Goal: Task Accomplishment & Management: Use online tool/utility

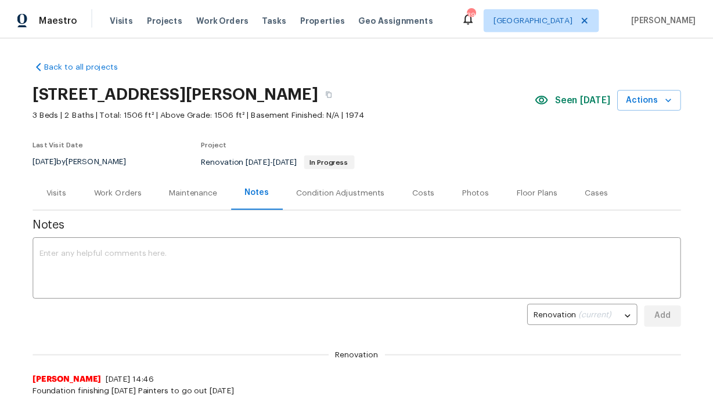
scroll to position [28, 0]
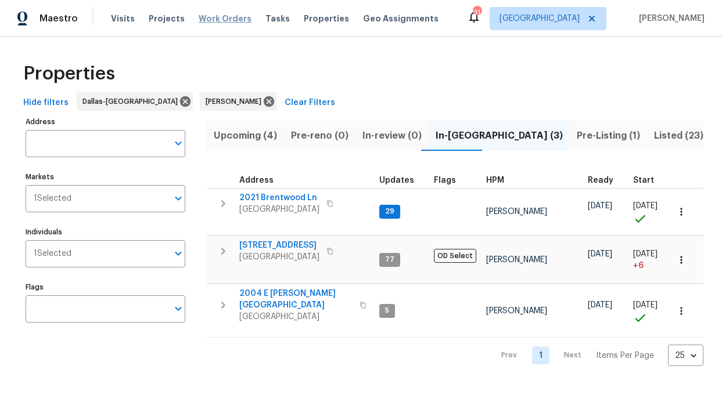
click at [202, 24] on span "Work Orders" at bounding box center [225, 19] width 53 height 12
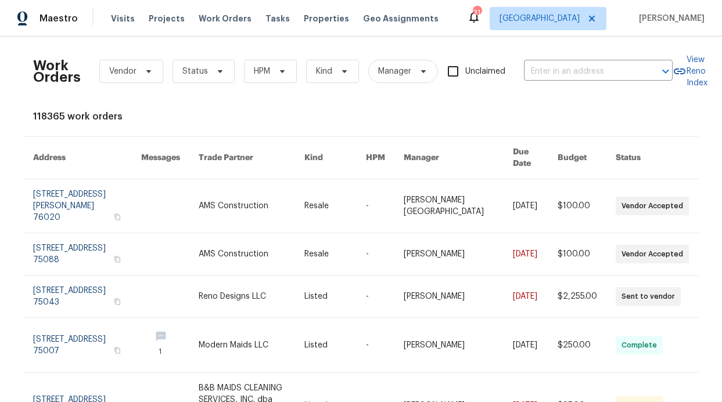
click at [323, 95] on div "Work Orders Vendor Status HPM Kind Manager Unclaimed ​" at bounding box center [352, 71] width 639 height 51
click at [269, 82] on span "HPM" at bounding box center [270, 71] width 53 height 23
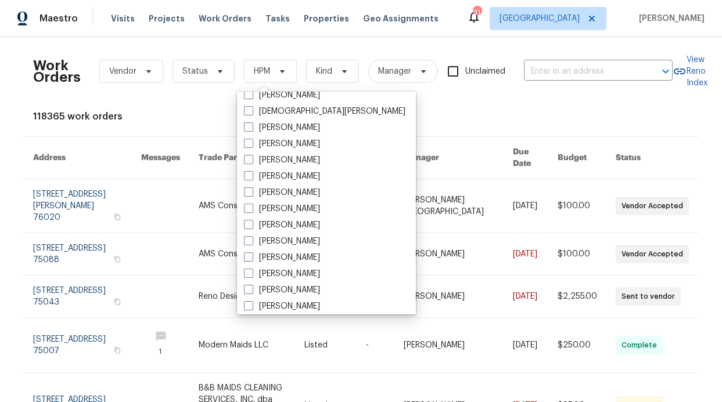
scroll to position [648, 0]
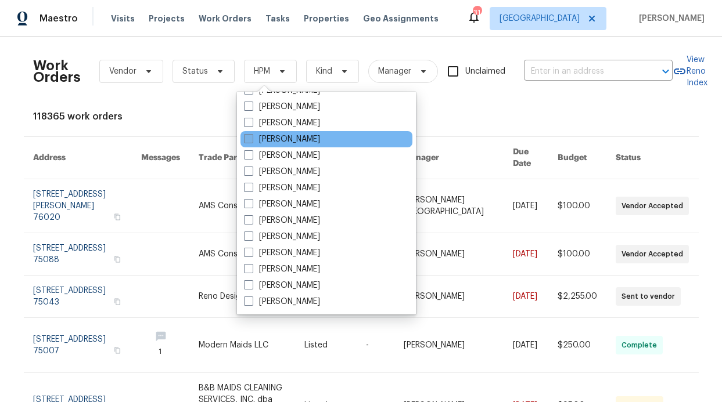
click at [289, 143] on label "[PERSON_NAME]" at bounding box center [282, 140] width 76 height 12
click at [251, 141] on input "[PERSON_NAME]" at bounding box center [248, 138] width 8 height 8
checkbox input "true"
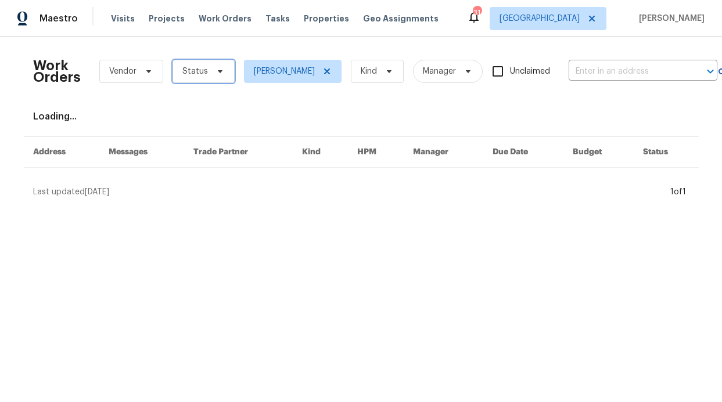
click at [212, 71] on span at bounding box center [218, 71] width 13 height 9
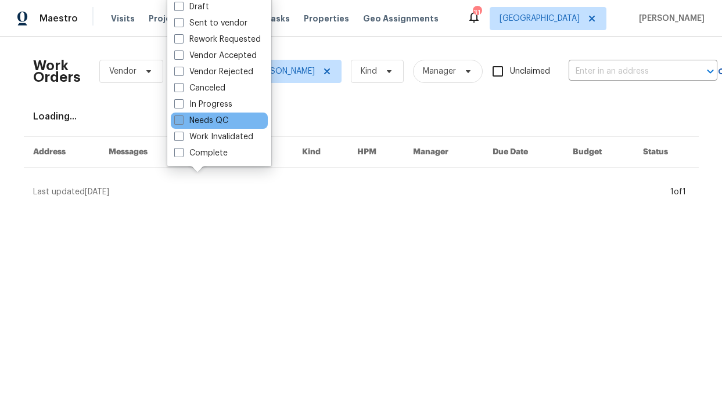
click at [224, 121] on label "Needs QC" at bounding box center [201, 121] width 54 height 12
click at [182, 121] on input "Needs QC" at bounding box center [178, 119] width 8 height 8
checkbox input "true"
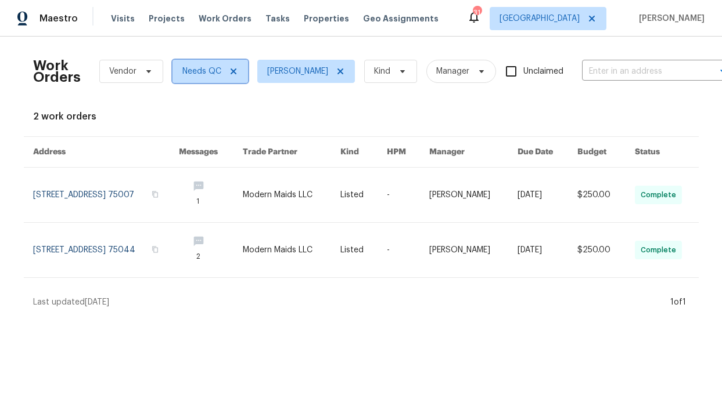
click at [230, 71] on icon at bounding box center [233, 72] width 6 height 6
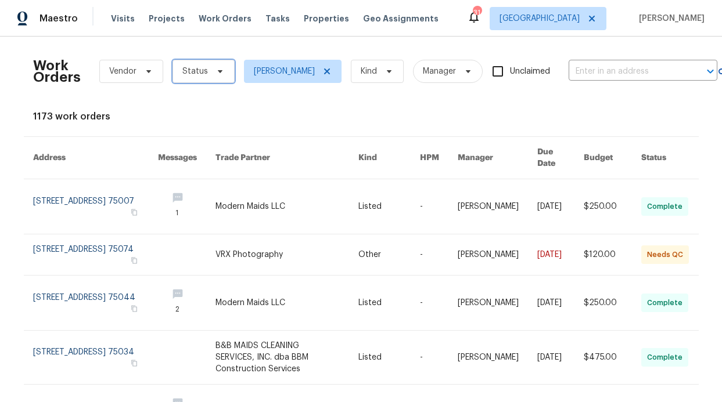
click at [218, 69] on span "Status" at bounding box center [203, 71] width 62 height 23
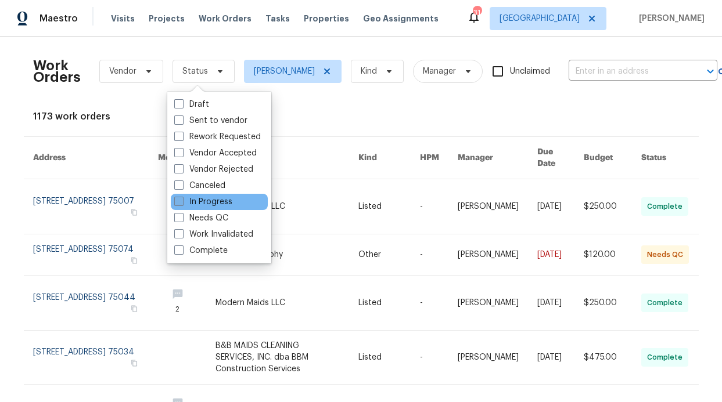
click at [206, 205] on label "In Progress" at bounding box center [203, 202] width 58 height 12
click at [182, 204] on input "In Progress" at bounding box center [178, 200] width 8 height 8
checkbox input "true"
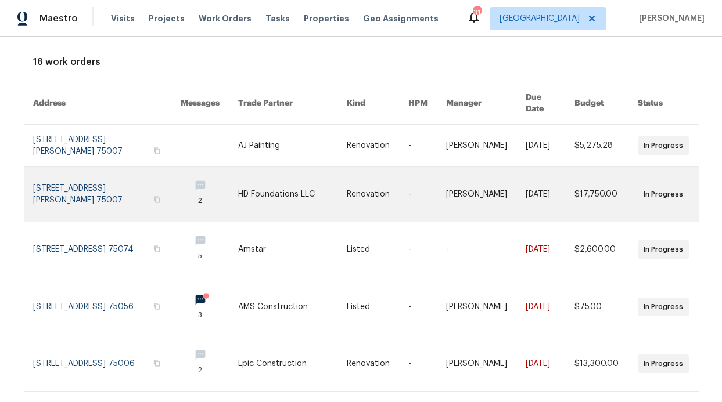
scroll to position [198, 0]
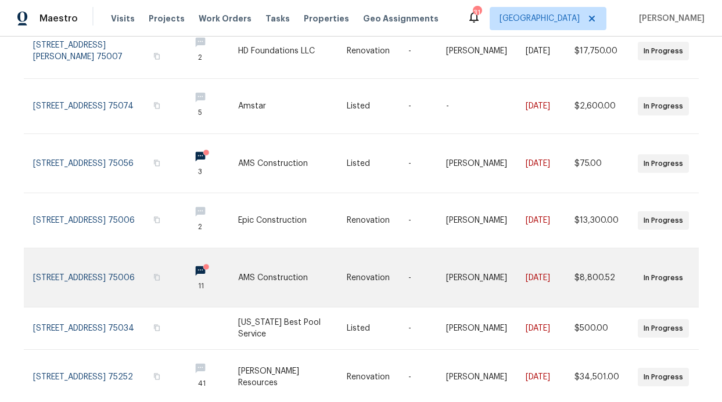
click at [200, 258] on link at bounding box center [209, 278] width 57 height 59
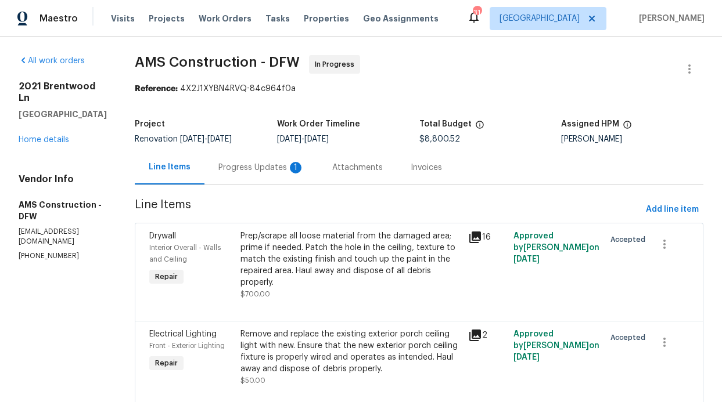
click at [256, 161] on div "Progress Updates 1" at bounding box center [261, 167] width 114 height 34
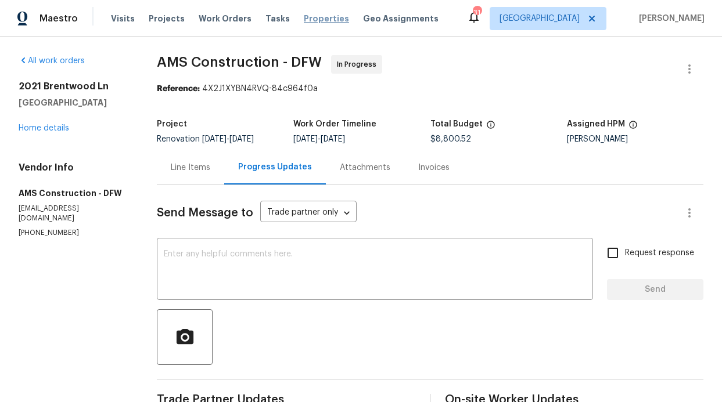
click at [304, 19] on span "Properties" at bounding box center [326, 19] width 45 height 12
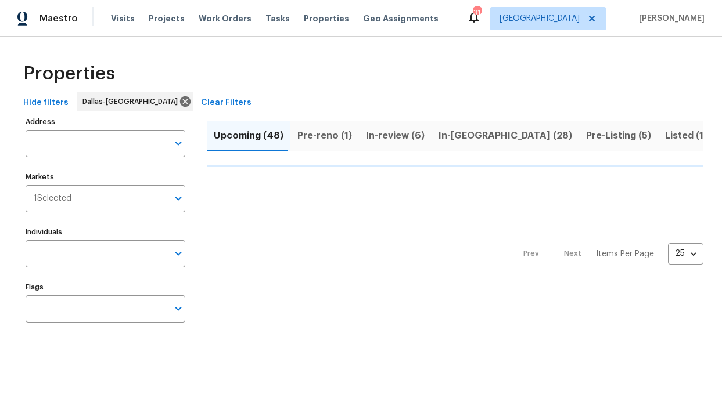
click at [81, 162] on div "Address Address Markets 1 Selected Markets Individuals Individuals Flags Flags" at bounding box center [113, 224] width 174 height 221
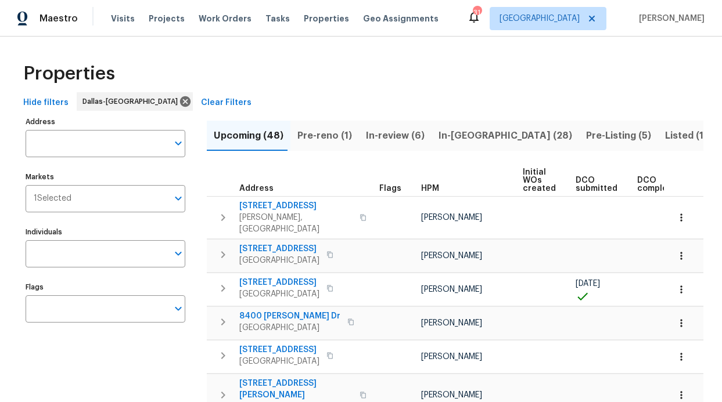
click at [81, 152] on input "Address" at bounding box center [97, 143] width 142 height 27
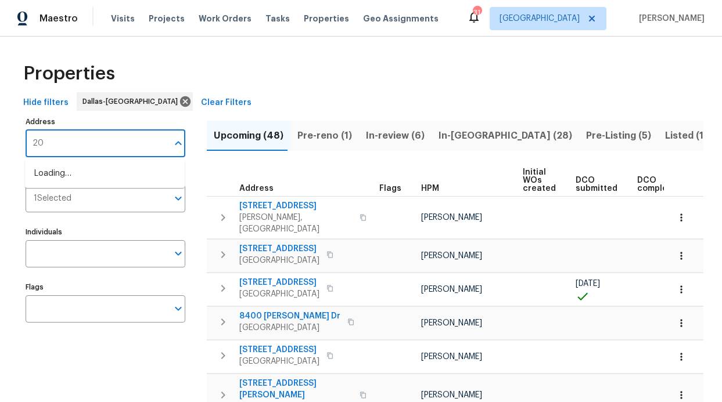
type input "2"
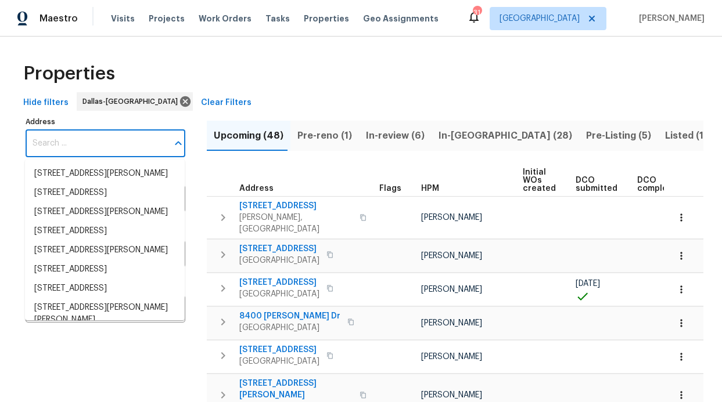
click at [328, 27] on div "Visits Projects Work Orders Tasks Properties Geo Assignments" at bounding box center [281, 18] width 341 height 23
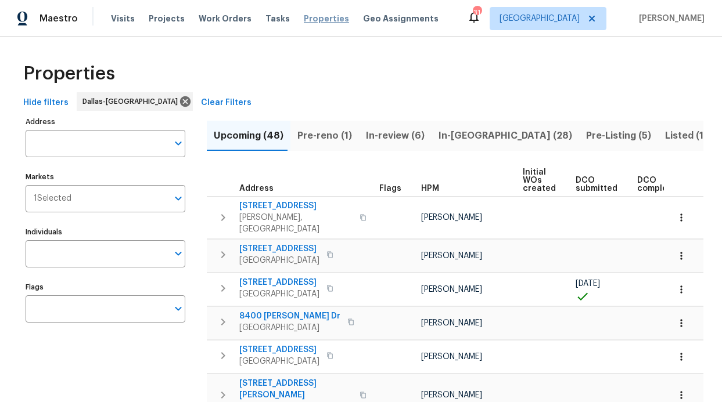
click at [319, 19] on span "Properties" at bounding box center [326, 19] width 45 height 12
click at [95, 144] on input "Address" at bounding box center [97, 143] width 142 height 27
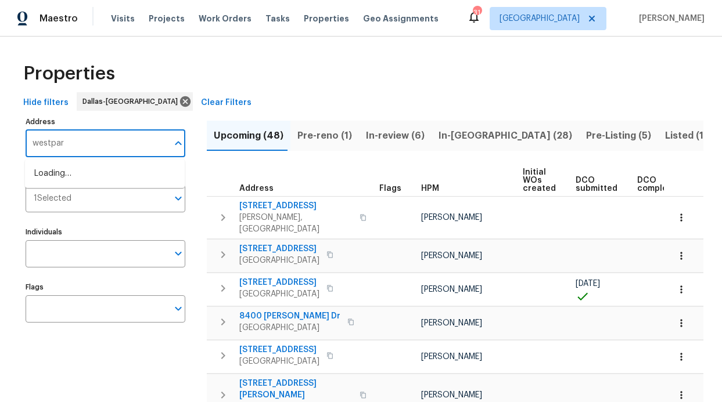
type input "westpark"
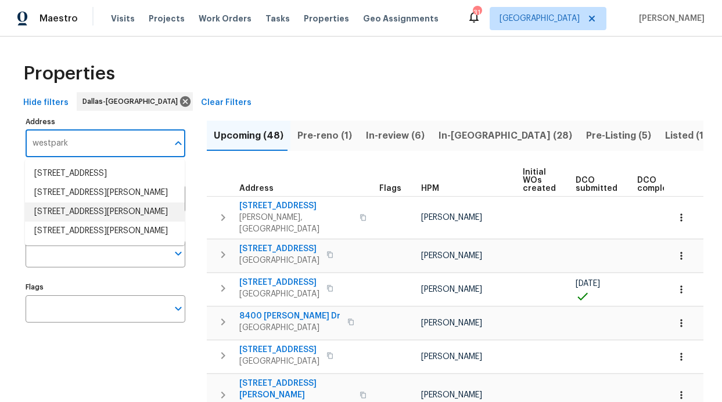
click at [83, 222] on li "[STREET_ADDRESS][PERSON_NAME]" at bounding box center [105, 212] width 160 height 19
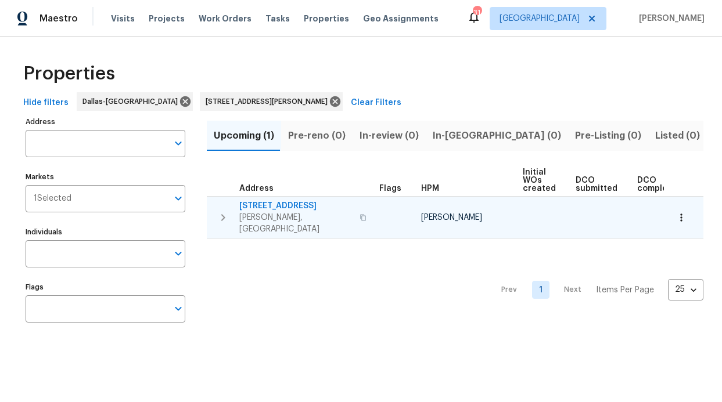
type input "[STREET_ADDRESS][PERSON_NAME]"
click at [289, 201] on span "[STREET_ADDRESS]" at bounding box center [295, 206] width 113 height 12
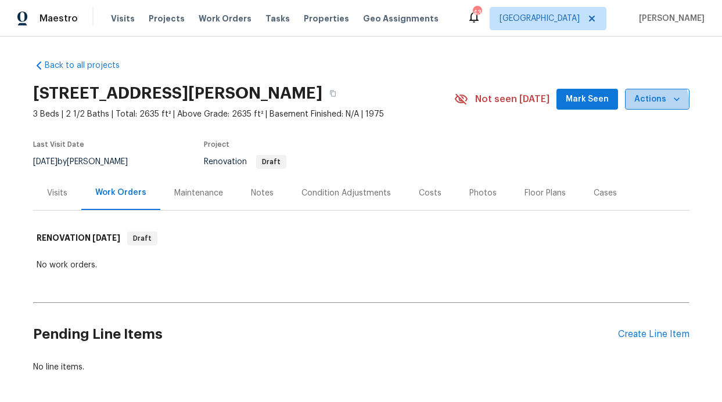
click at [647, 102] on span "Actions" at bounding box center [657, 99] width 46 height 15
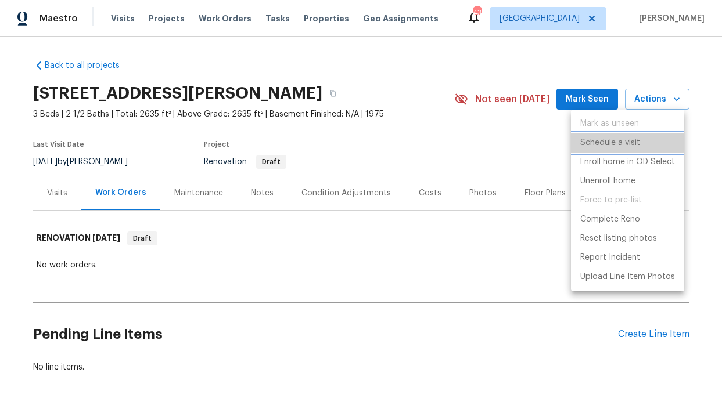
click at [624, 148] on p "Schedule a visit" at bounding box center [610, 143] width 60 height 12
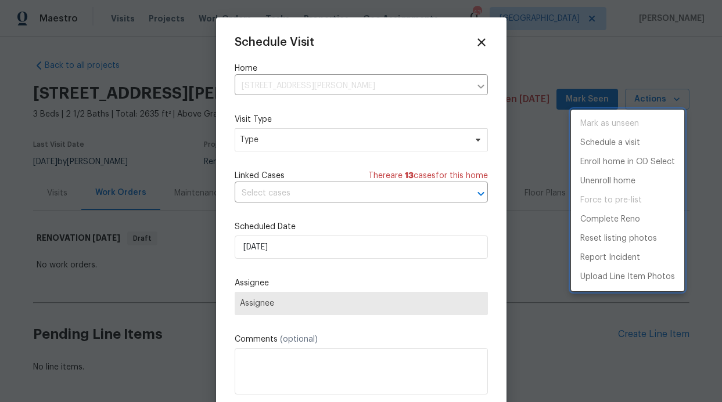
click at [339, 143] on div at bounding box center [361, 201] width 722 height 402
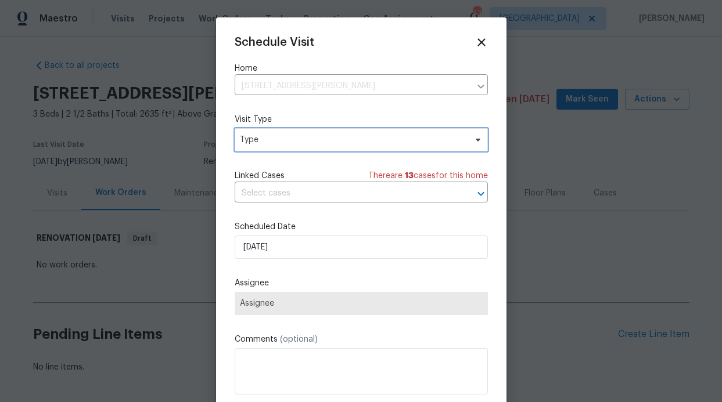
click at [343, 145] on span "Type" at bounding box center [353, 140] width 226 height 12
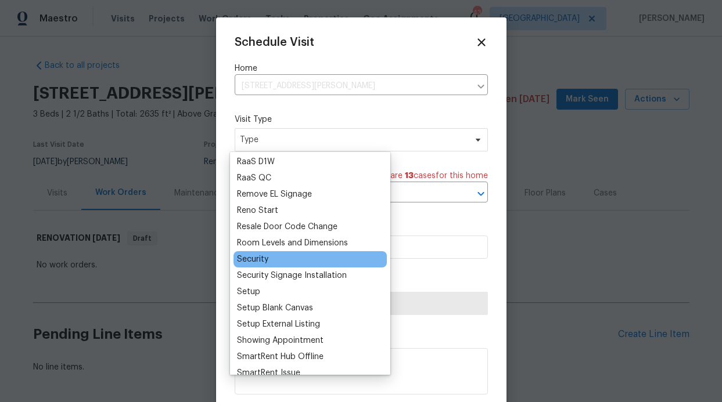
scroll to position [712, 0]
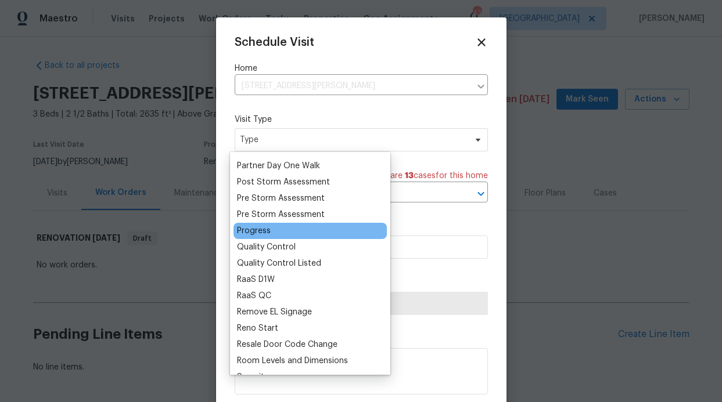
click at [260, 232] on div "Progress" at bounding box center [254, 231] width 34 height 12
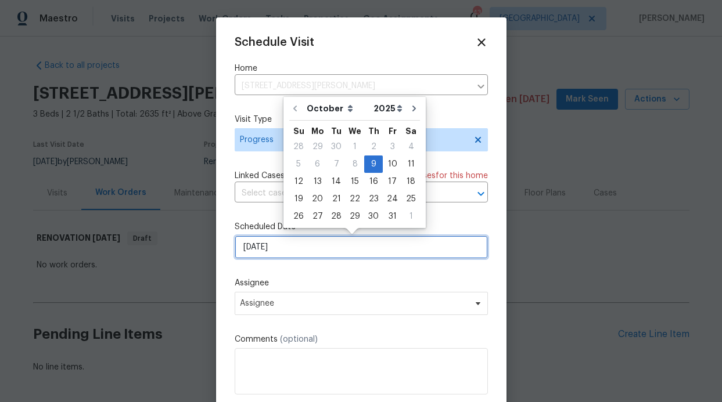
click at [366, 256] on input "[DATE]" at bounding box center [361, 247] width 253 height 23
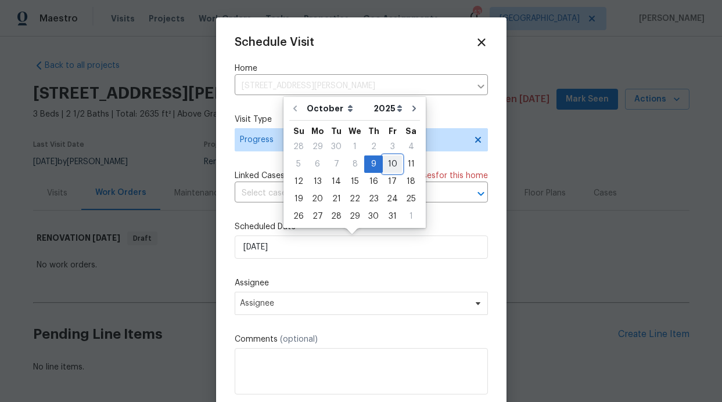
click at [384, 168] on div "10" at bounding box center [392, 164] width 19 height 16
type input "[DATE]"
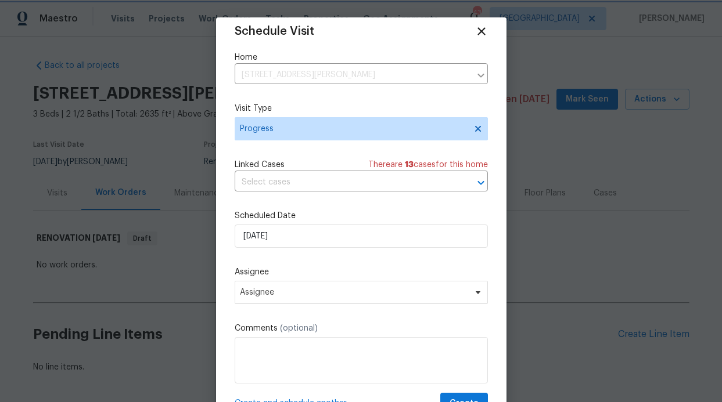
scroll to position [21, 0]
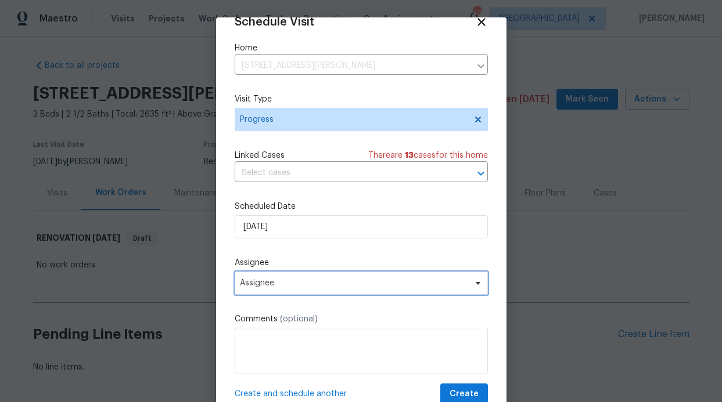
click at [310, 281] on span "Assignee" at bounding box center [354, 283] width 228 height 9
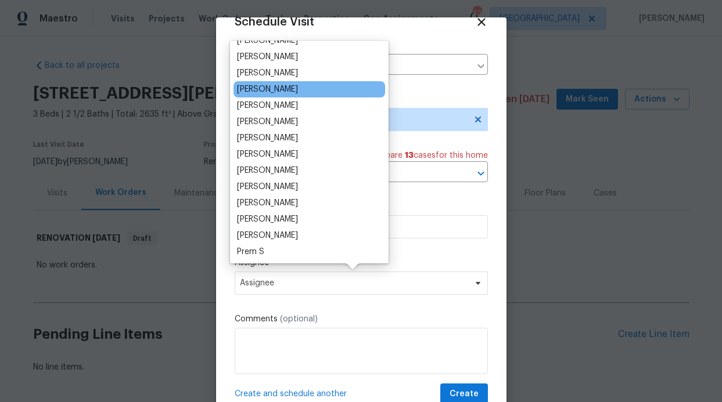
scroll to position [98, 0]
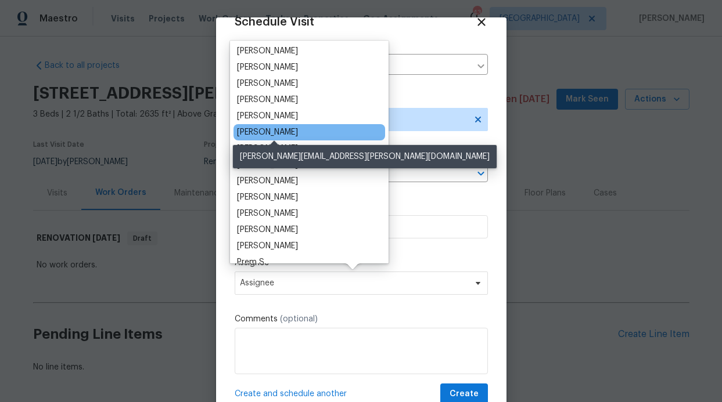
click at [276, 131] on div "[PERSON_NAME]" at bounding box center [267, 133] width 61 height 12
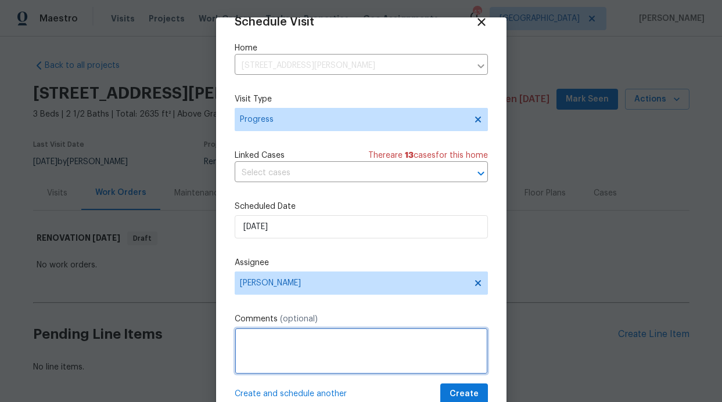
click at [284, 361] on textarea at bounding box center [361, 351] width 253 height 46
type textarea "Meet Officer at 10 am"
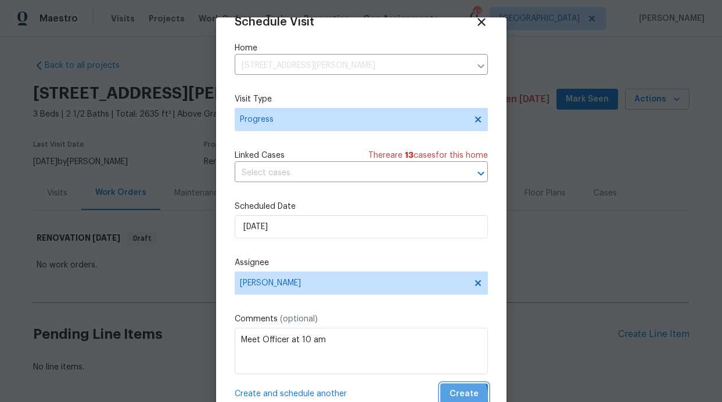
click at [449, 397] on span "Create" at bounding box center [463, 394] width 29 height 15
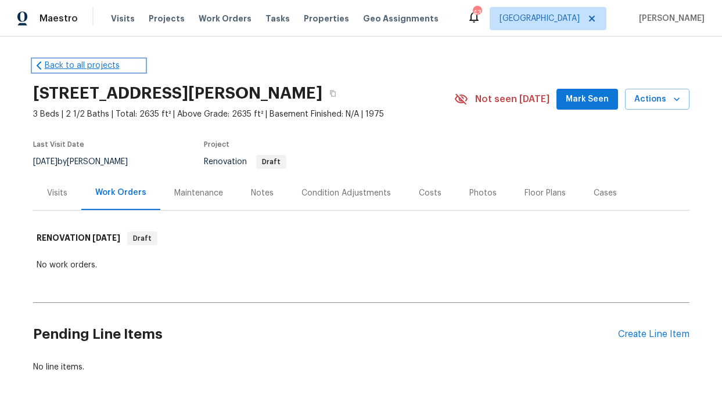
click at [81, 69] on link "Back to all projects" at bounding box center [88, 66] width 111 height 12
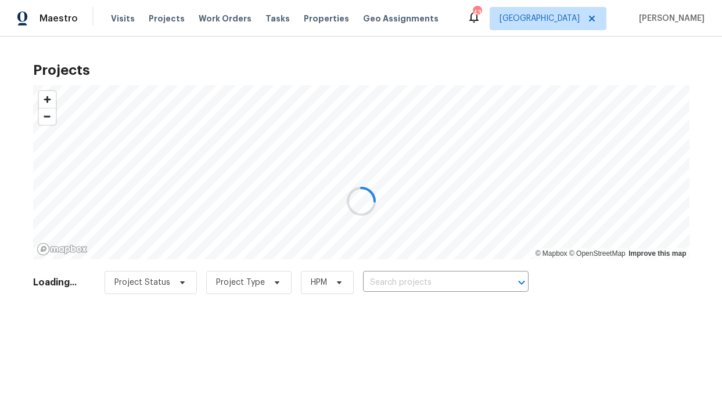
click at [314, 16] on div at bounding box center [361, 201] width 722 height 402
click at [306, 19] on div at bounding box center [361, 201] width 722 height 402
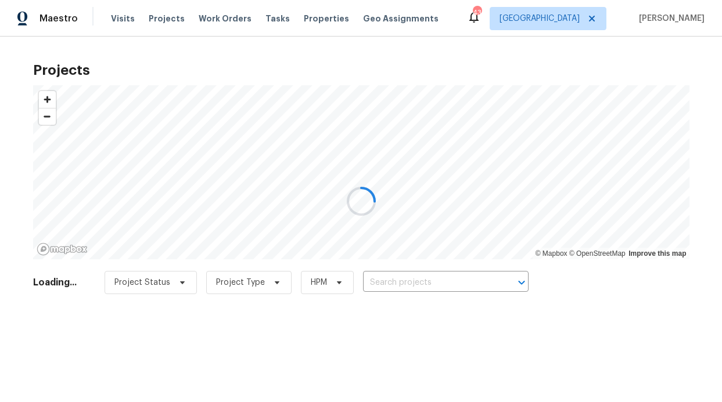
click at [223, 21] on div at bounding box center [361, 201] width 722 height 402
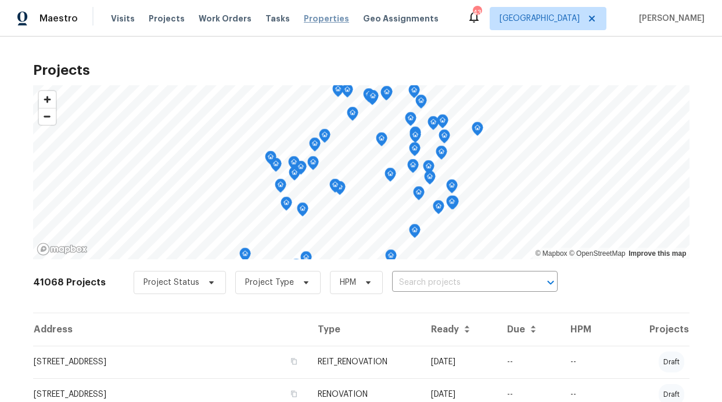
click at [310, 21] on span "Properties" at bounding box center [326, 19] width 45 height 12
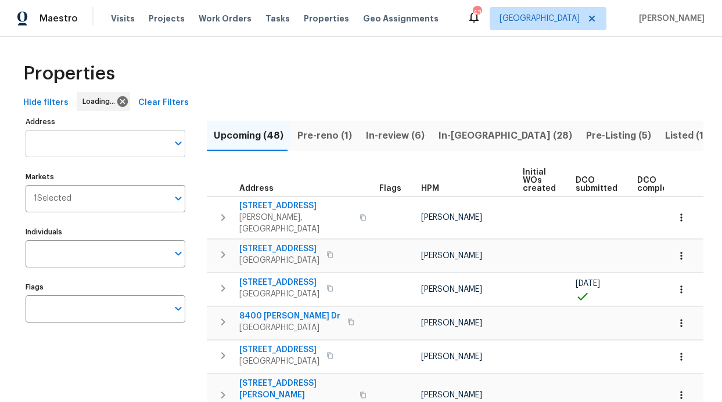
click at [59, 150] on input "Address" at bounding box center [97, 143] width 142 height 27
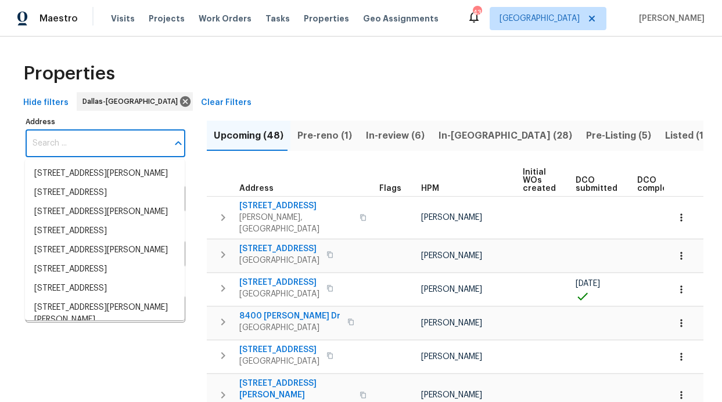
click at [72, 151] on input "Address" at bounding box center [97, 143] width 142 height 27
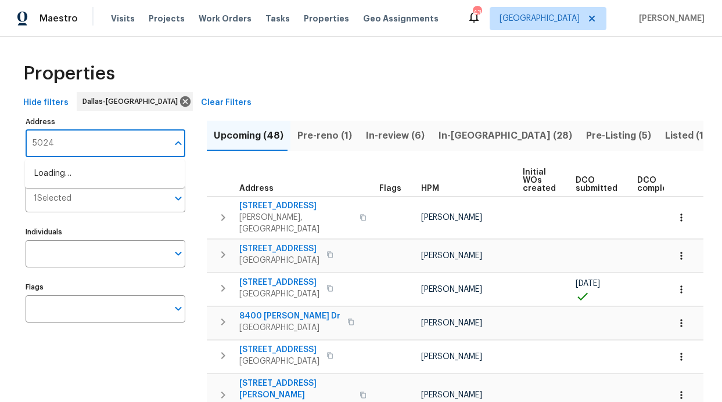
type input "5024"
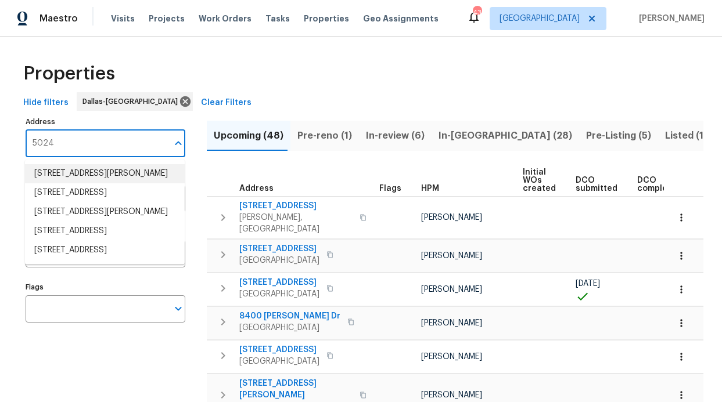
click at [70, 177] on li "5024 Enclave Ct McKinney TX 75072" at bounding box center [105, 173] width 160 height 19
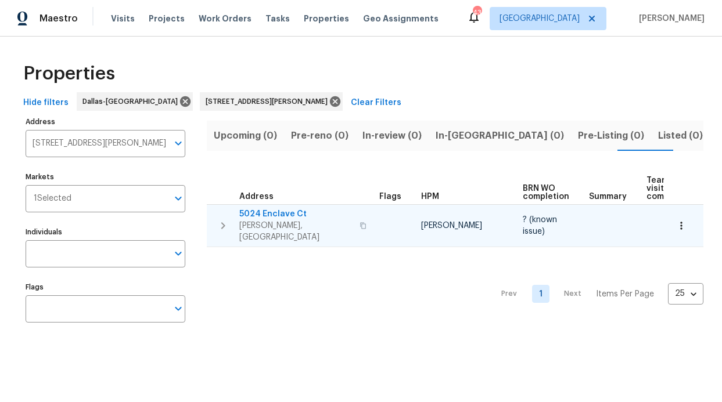
click at [262, 213] on span "5024 Enclave Ct" at bounding box center [295, 214] width 113 height 12
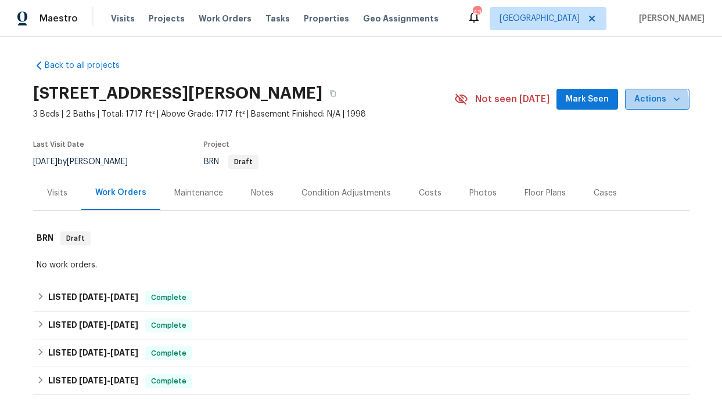
click at [636, 106] on span "Actions" at bounding box center [657, 99] width 46 height 15
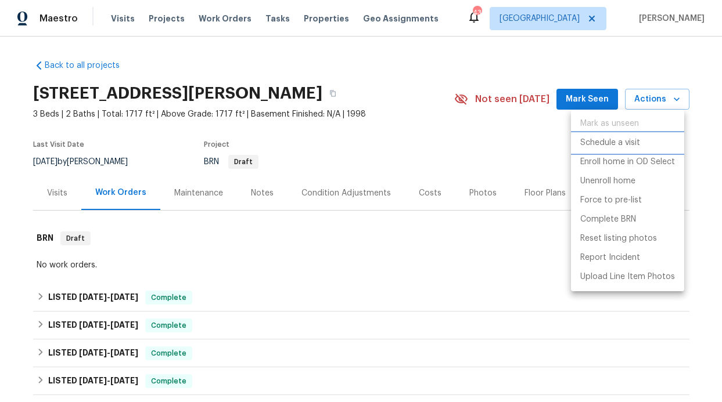
click at [609, 147] on p "Schedule a visit" at bounding box center [610, 143] width 60 height 12
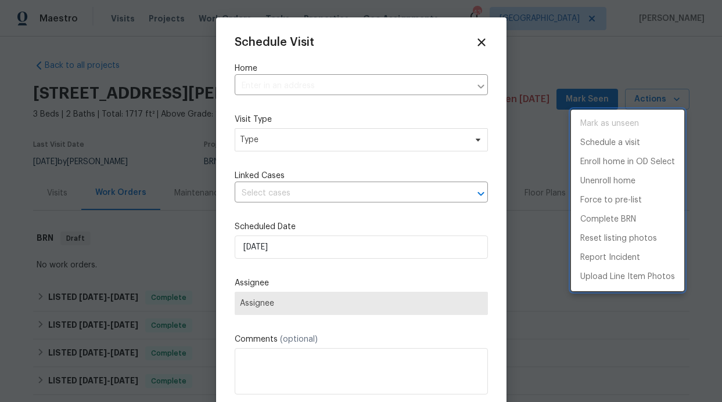
type input "5024 Enclave Ct, McKinney, TX 75072"
click at [327, 139] on div at bounding box center [361, 201] width 722 height 402
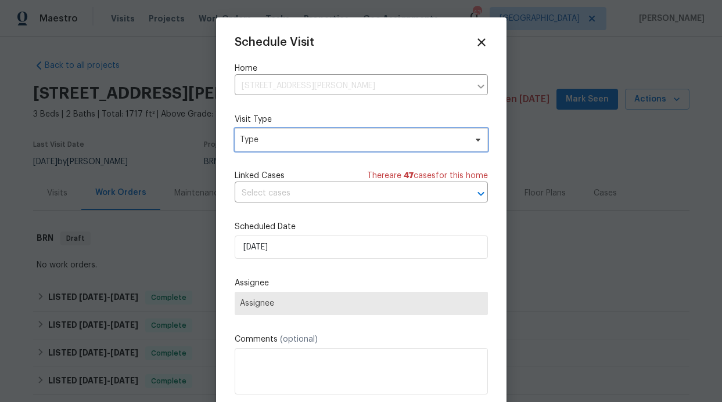
click at [316, 145] on span "Type" at bounding box center [353, 140] width 226 height 12
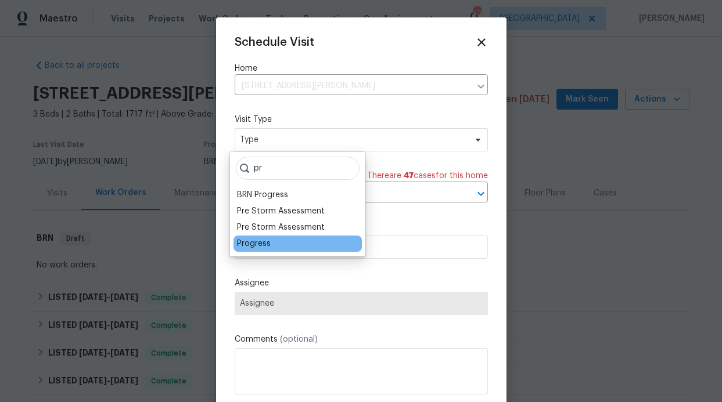
type input "pr"
click at [264, 246] on div "Progress" at bounding box center [254, 244] width 34 height 12
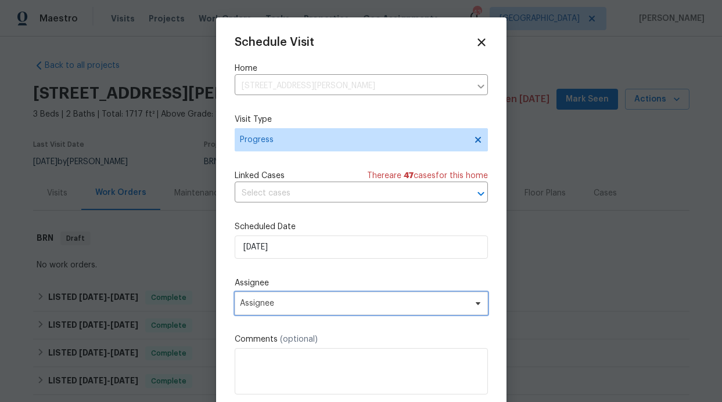
click at [294, 303] on span "Assignee" at bounding box center [354, 303] width 228 height 9
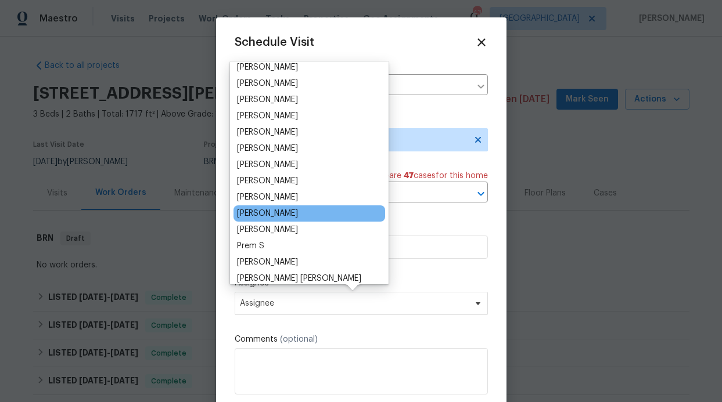
scroll to position [163, 0]
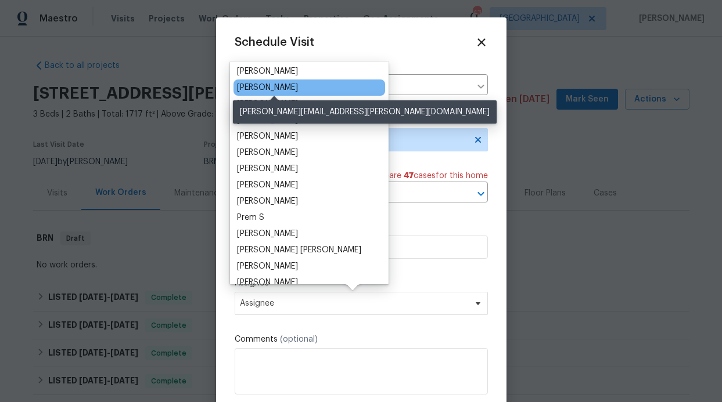
click at [281, 86] on div "[PERSON_NAME]" at bounding box center [267, 88] width 61 height 12
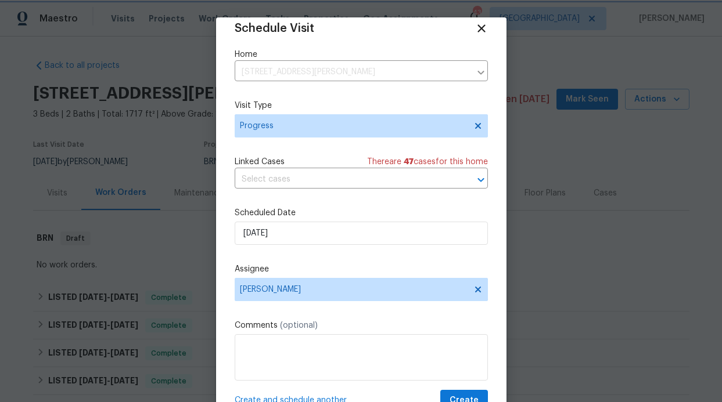
scroll to position [21, 0]
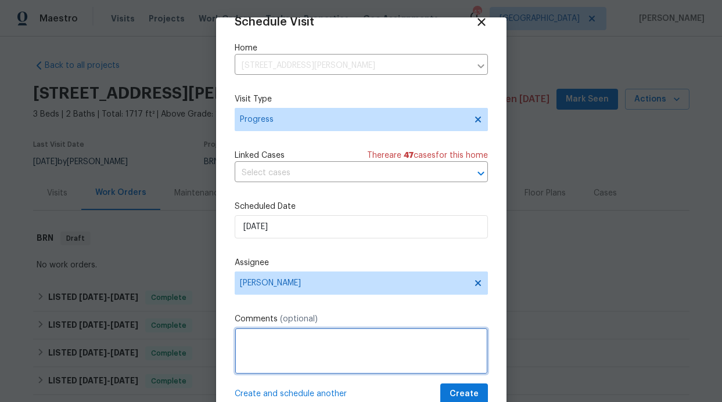
click at [306, 343] on textarea at bounding box center [361, 351] width 253 height 46
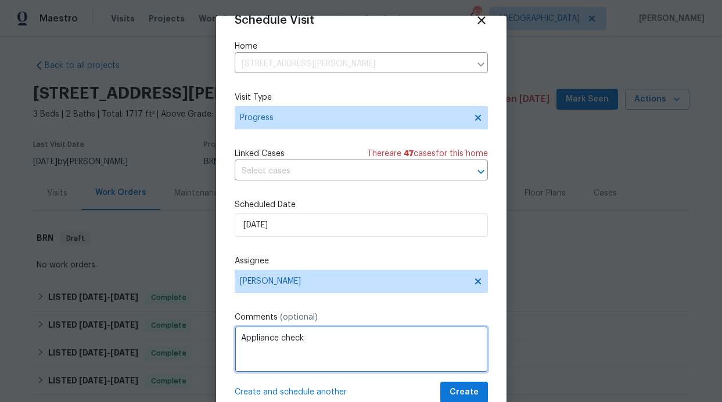
type textarea "Appliance check"
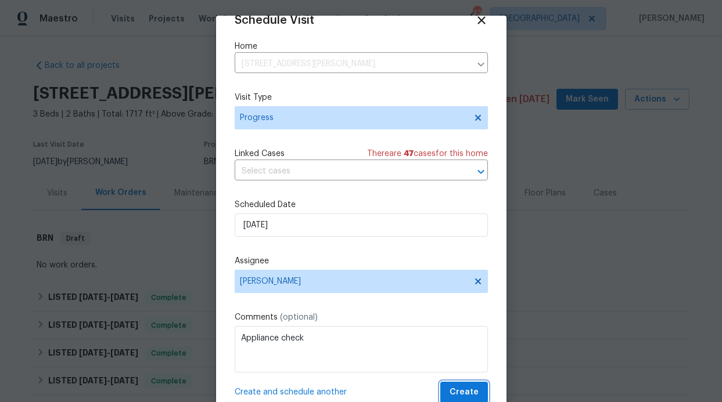
scroll to position [2, 0]
click at [453, 394] on span "Create" at bounding box center [463, 392] width 29 height 15
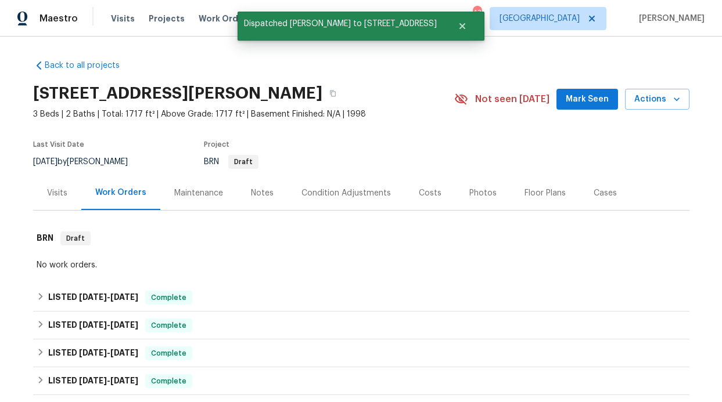
scroll to position [0, 0]
